Goal: Task Accomplishment & Management: Manage account settings

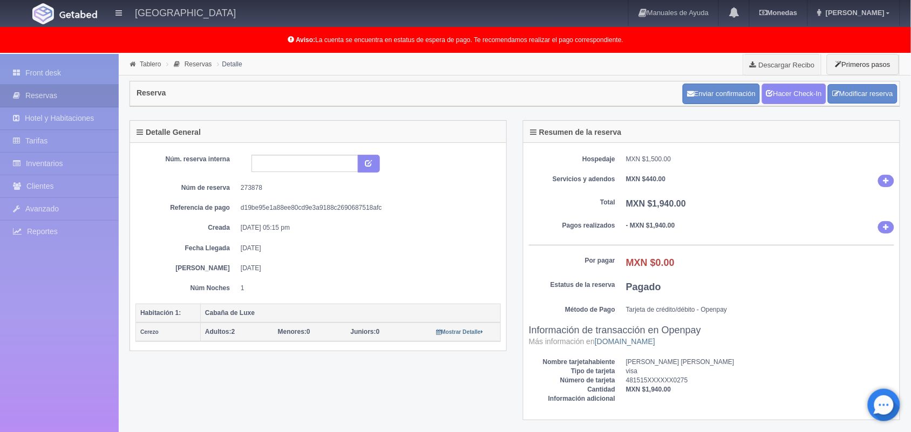
click at [139, 67] on li "Tablero" at bounding box center [145, 64] width 37 height 10
click at [154, 66] on link "Tablero" at bounding box center [150, 64] width 21 height 8
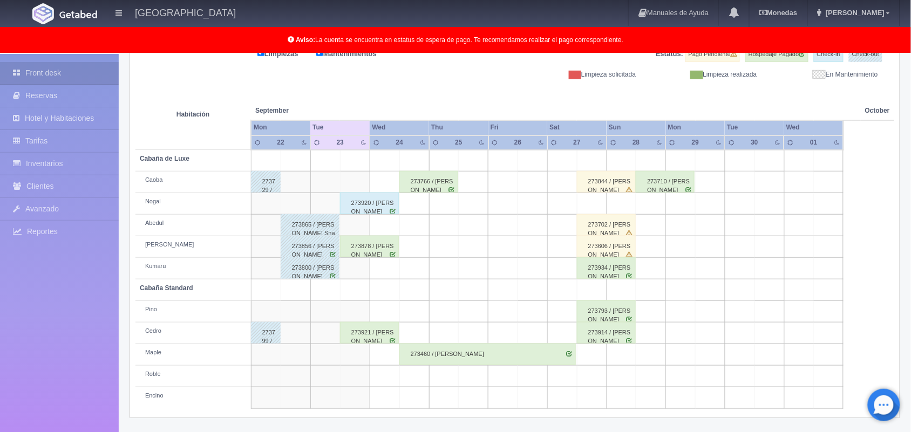
scroll to position [96, 0]
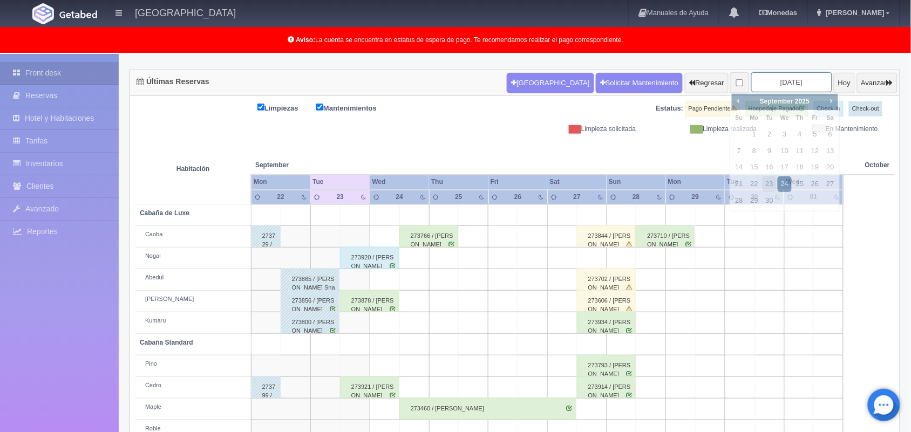
click at [770, 82] on input "[DATE]" at bounding box center [791, 82] width 81 height 20
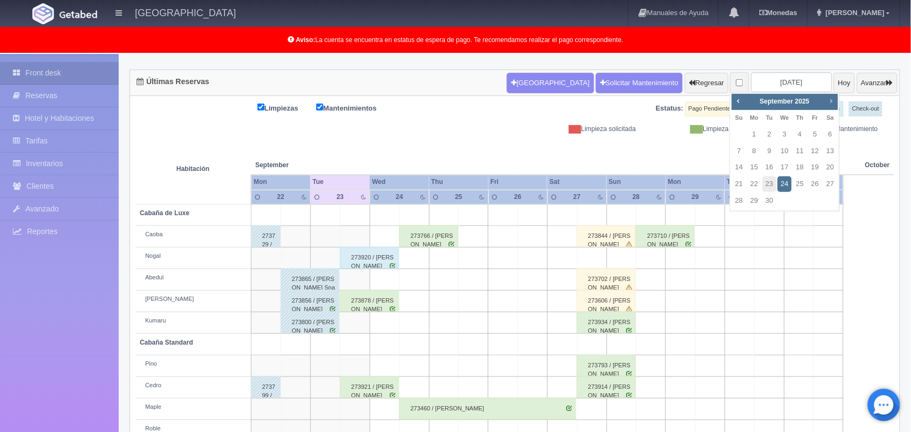
click at [827, 101] on span "Next" at bounding box center [831, 101] width 9 height 9
click at [812, 203] on link "31" at bounding box center [815, 201] width 14 height 16
type input "[DATE]"
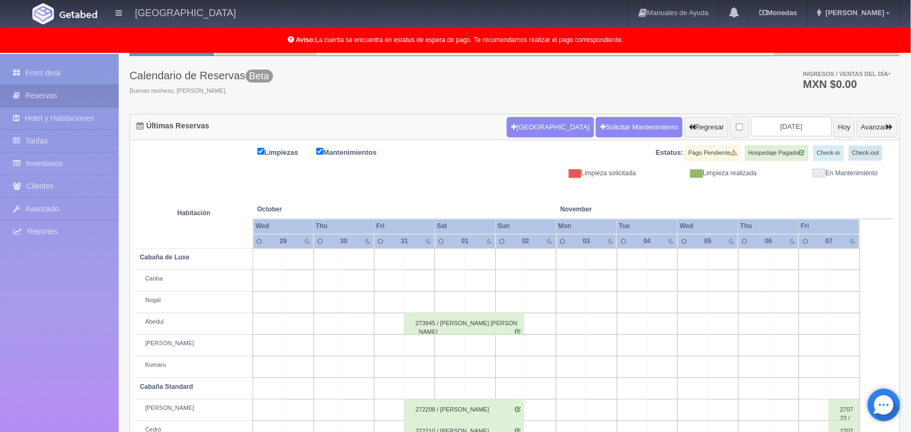
scroll to position [55, 0]
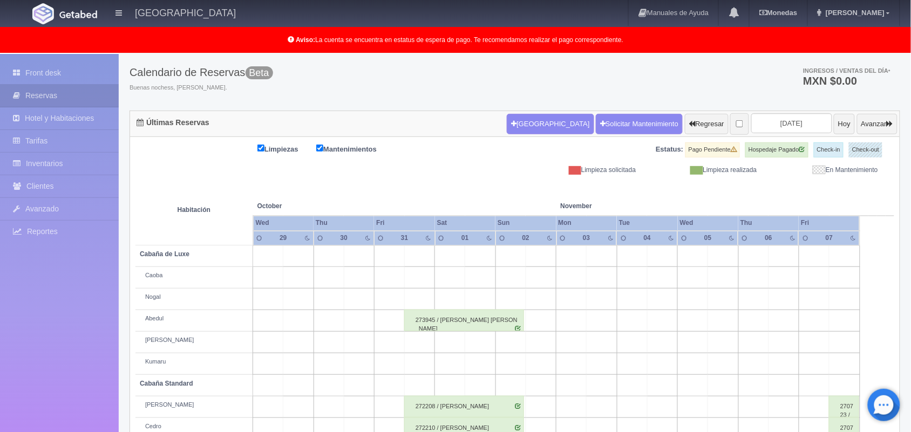
click at [492, 327] on div "273945 / [PERSON_NAME] [PERSON_NAME]" at bounding box center [464, 321] width 120 height 22
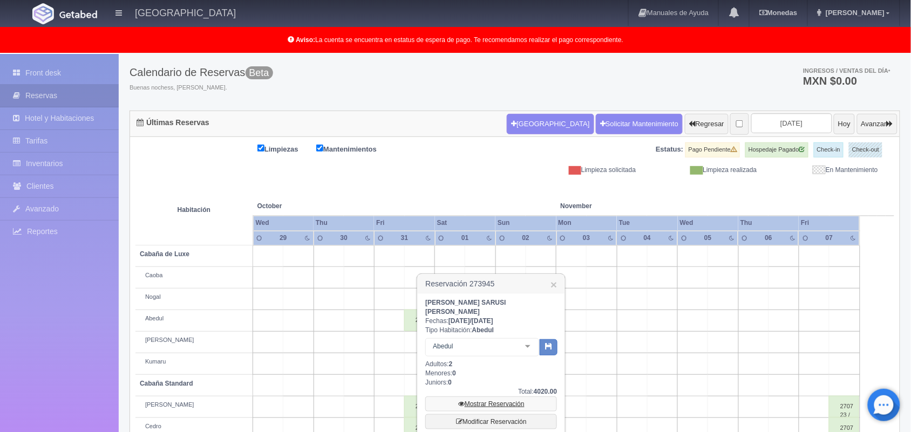
click at [492, 397] on link "Mostrar Reservación" at bounding box center [491, 404] width 132 height 15
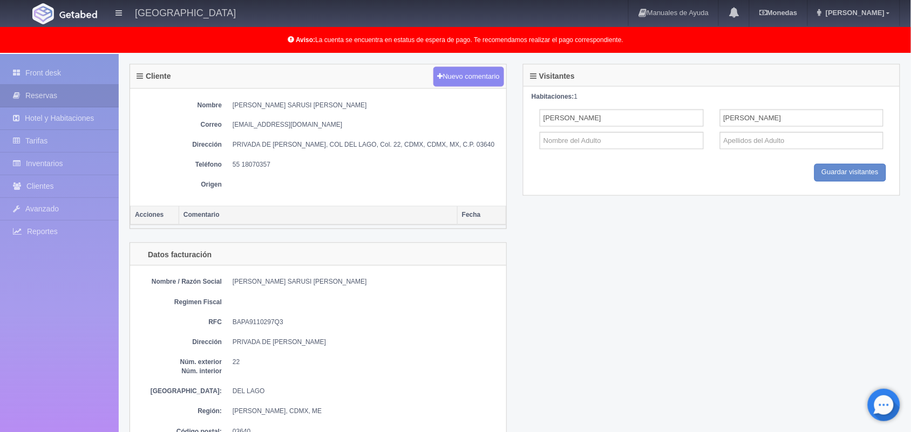
scroll to position [493, 0]
